Goal: Information Seeking & Learning: Learn about a topic

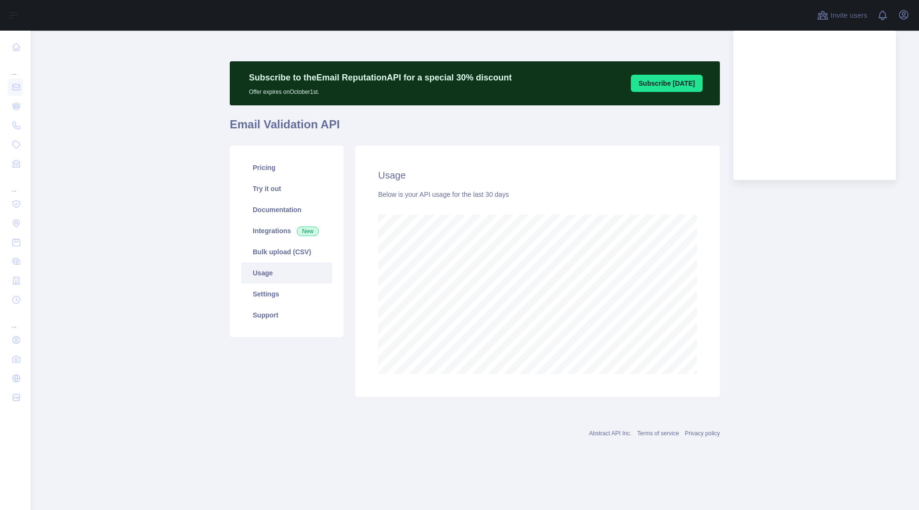
scroll to position [479, 888]
click at [884, 13] on span at bounding box center [885, 12] width 5 height 5
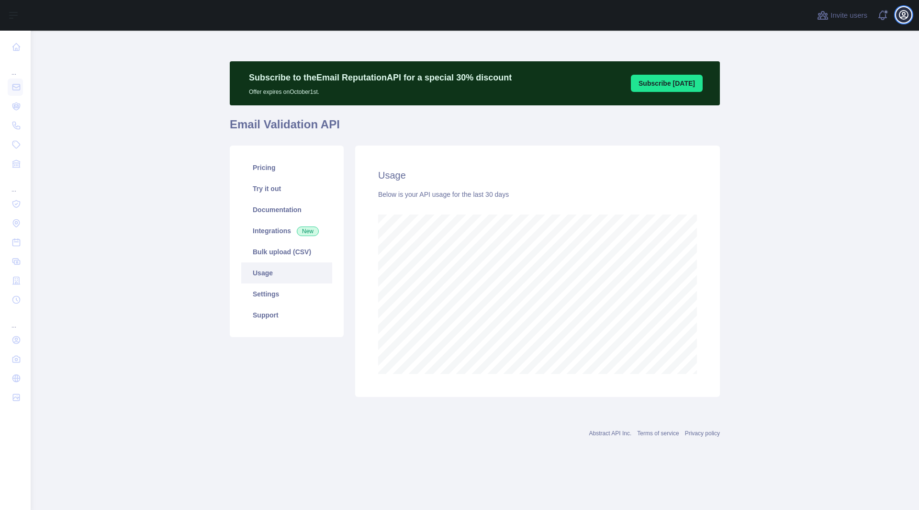
click at [902, 13] on icon "button" at bounding box center [903, 14] width 11 height 11
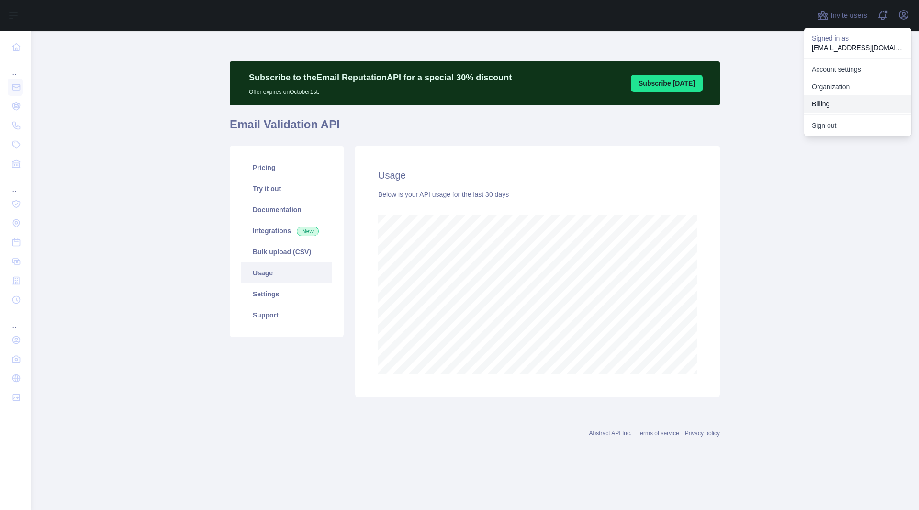
click at [833, 102] on button "Billing" at bounding box center [857, 103] width 107 height 17
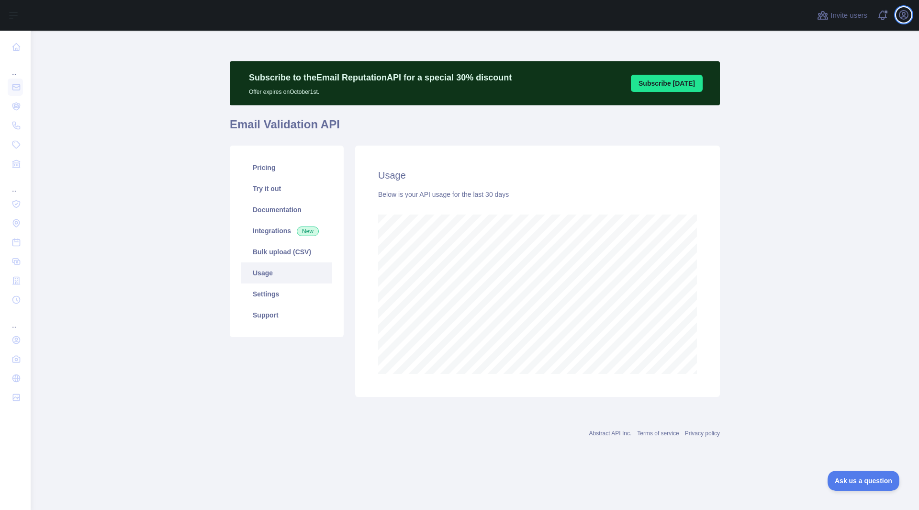
scroll to position [0, 0]
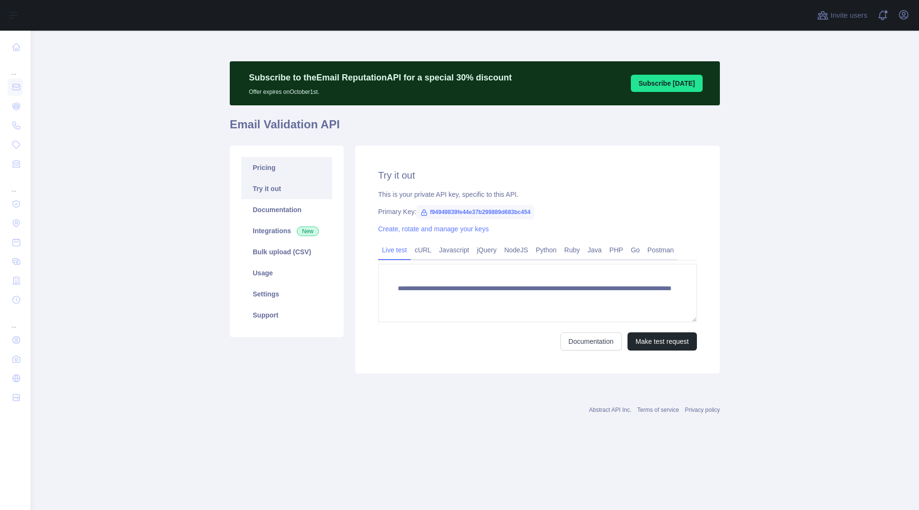
click at [292, 168] on link "Pricing" at bounding box center [286, 167] width 91 height 21
